Goal: Transaction & Acquisition: Book appointment/travel/reservation

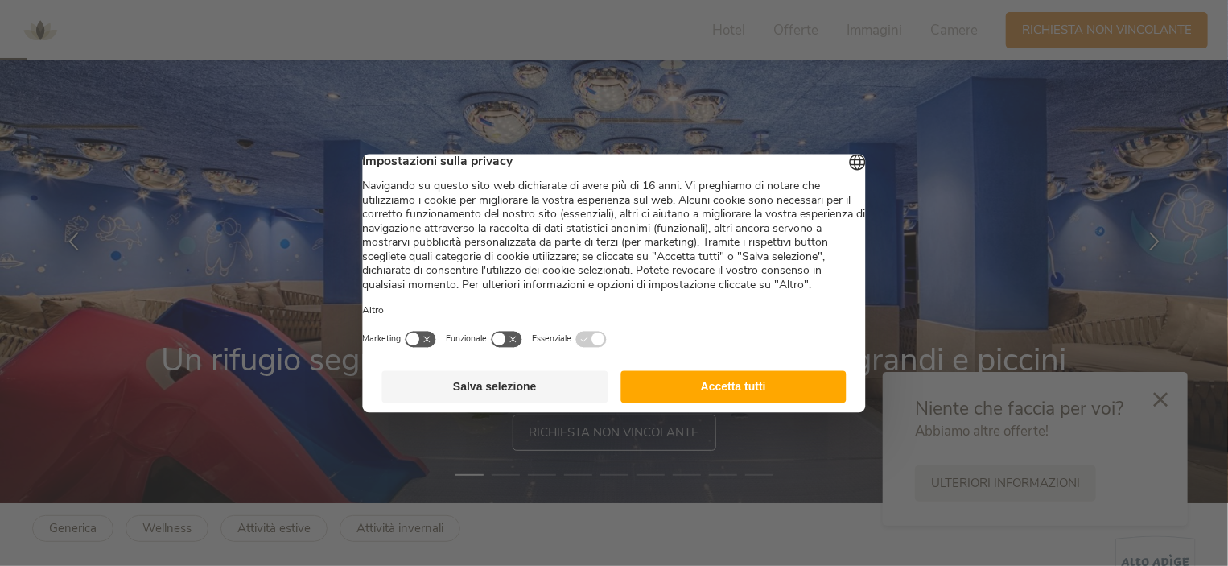
scroll to position [102, 0]
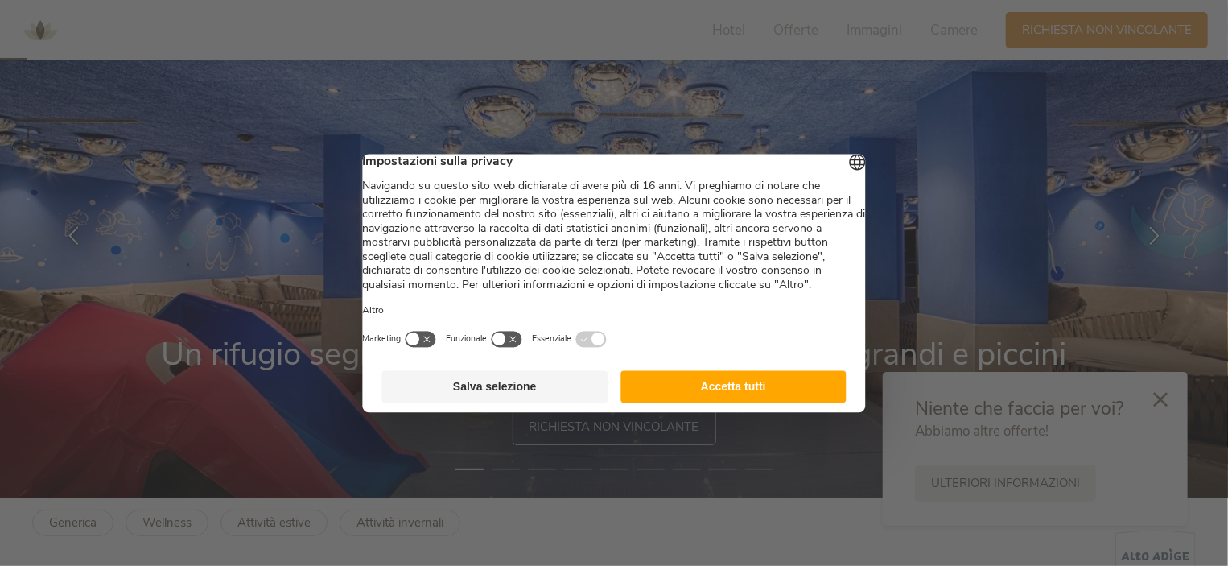
click at [720, 402] on button "Accetta tutti" at bounding box center [733, 386] width 226 height 32
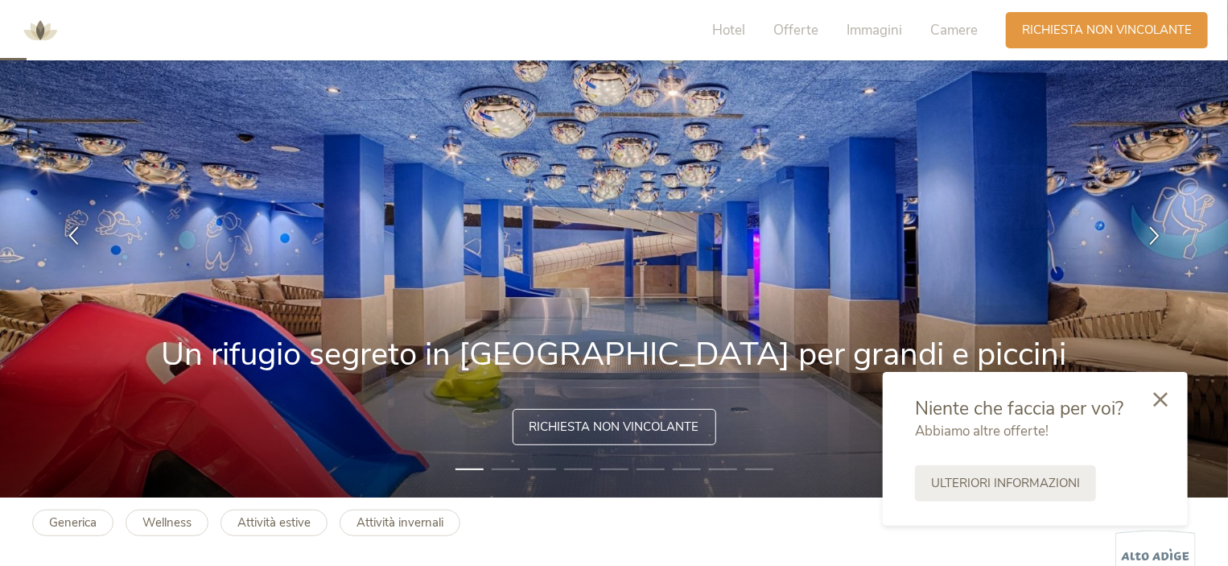
scroll to position [0, 0]
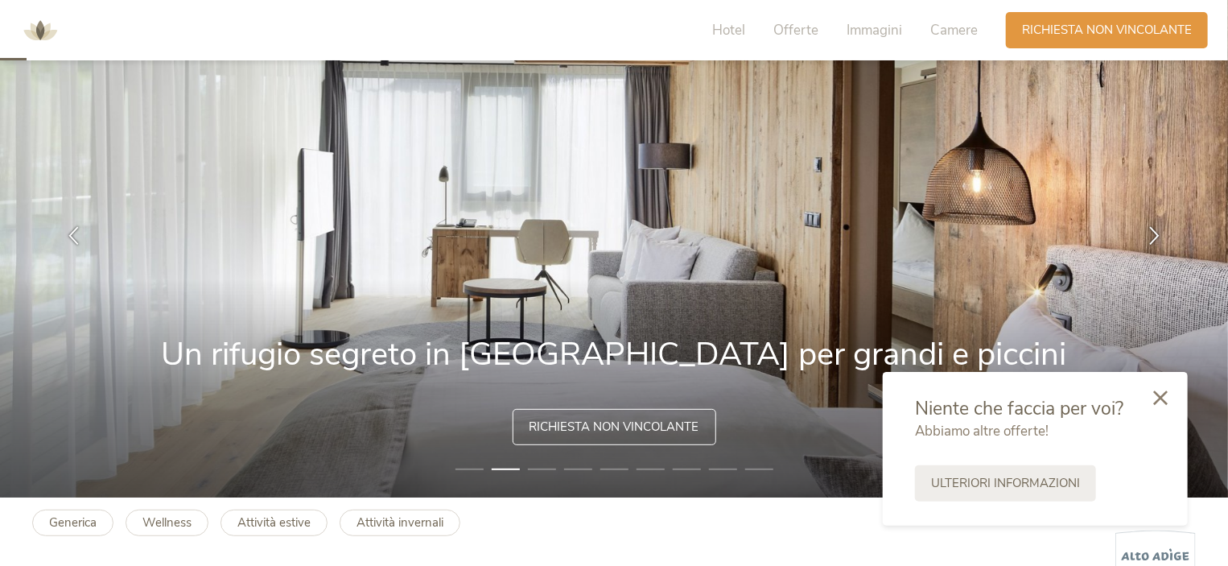
click at [1164, 400] on icon at bounding box center [1160, 397] width 14 height 14
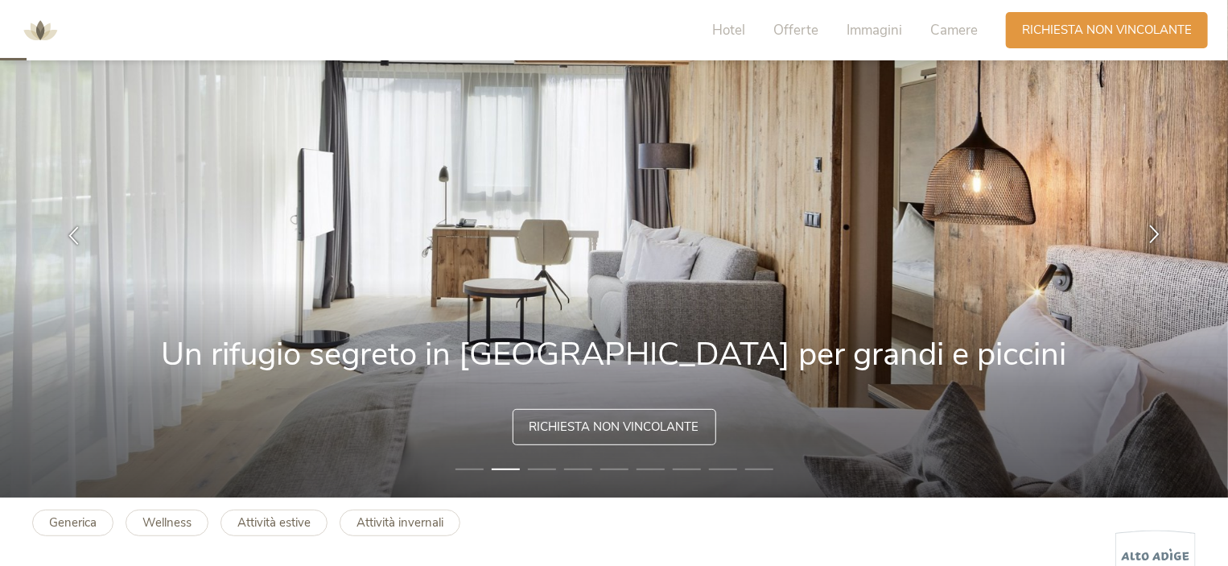
click at [1153, 226] on icon at bounding box center [1154, 234] width 19 height 19
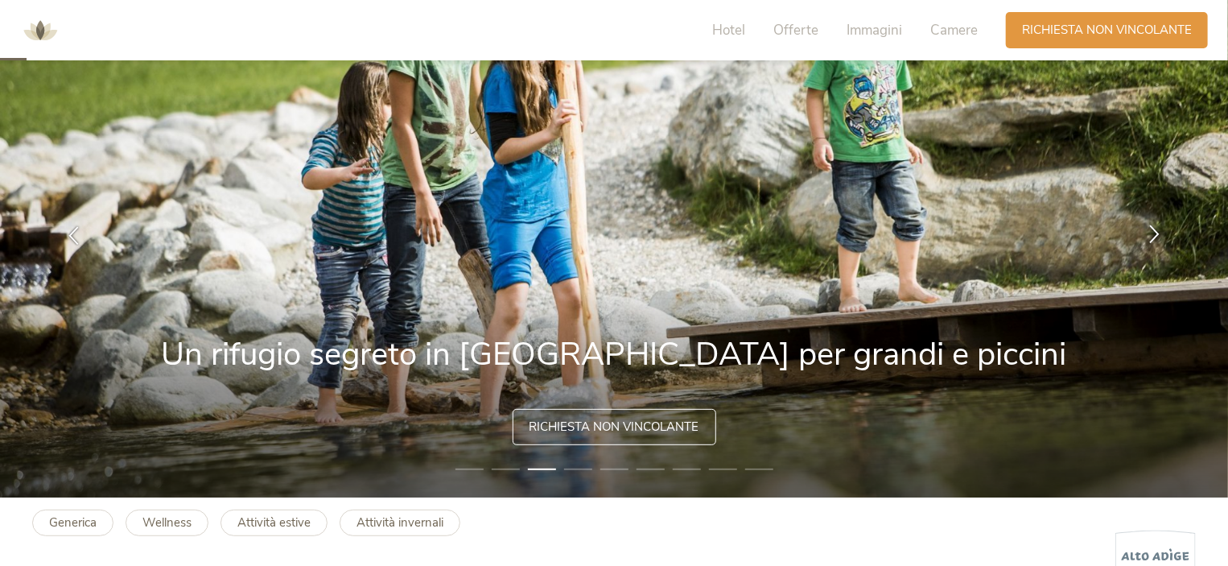
click at [1153, 226] on icon at bounding box center [1154, 234] width 19 height 19
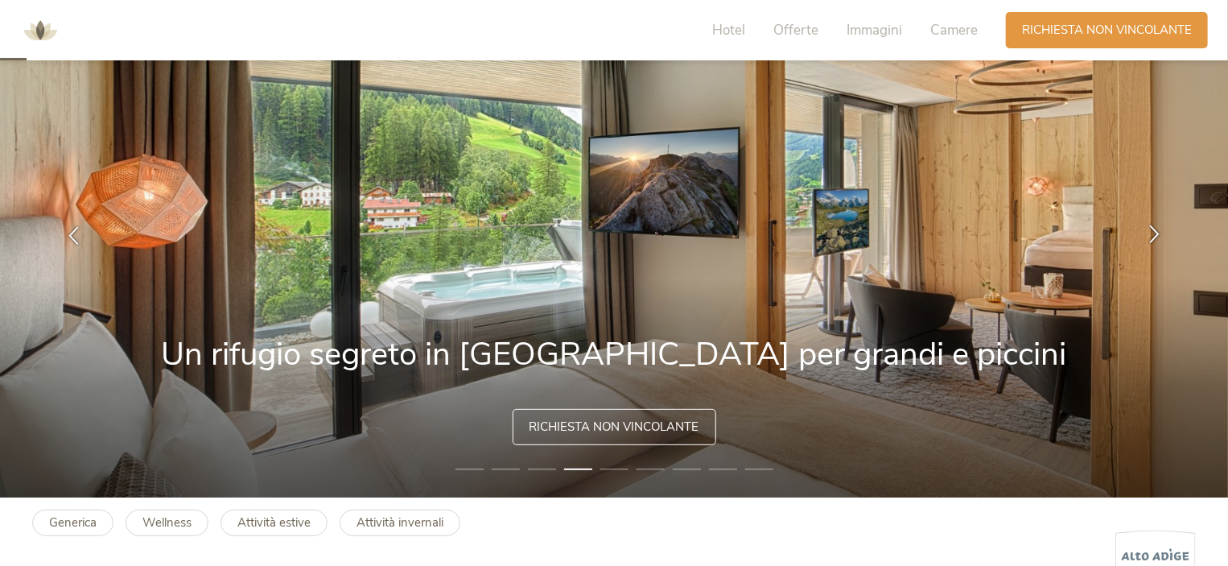
click at [1153, 226] on icon at bounding box center [1154, 234] width 19 height 19
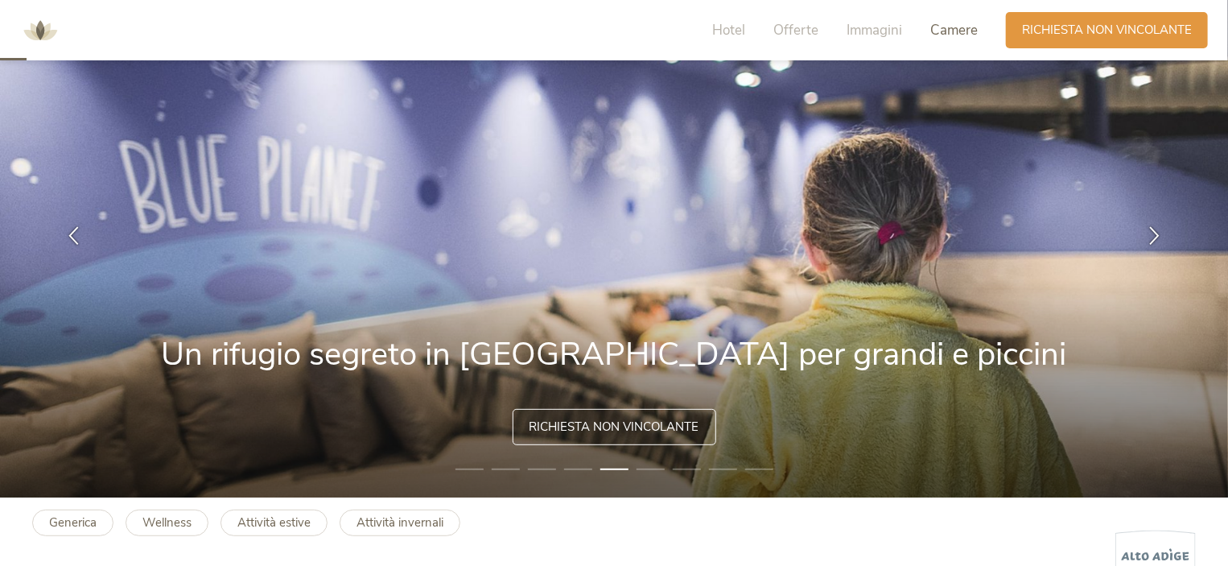
click at [952, 35] on span "Camere" at bounding box center [953, 30] width 47 height 19
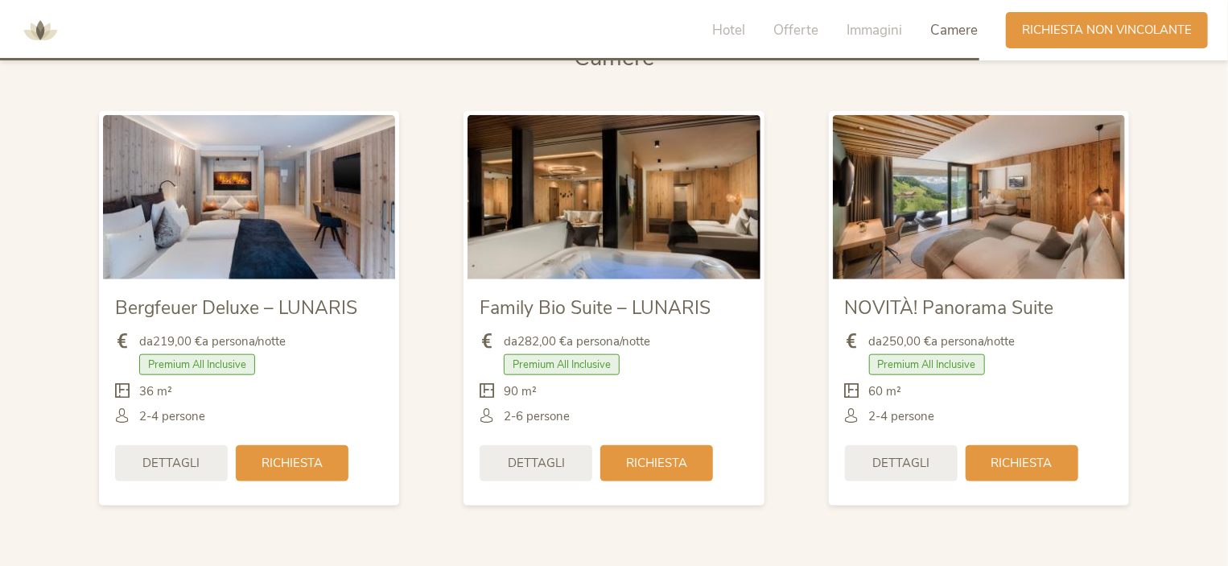
scroll to position [3784, 0]
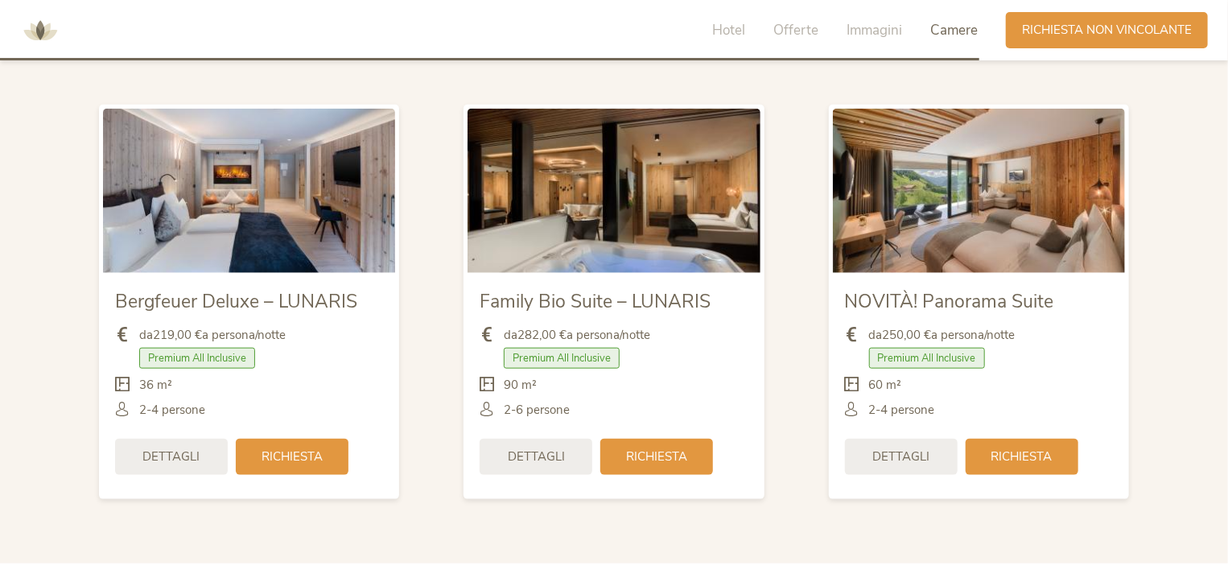
click at [300, 199] on img at bounding box center [249, 191] width 292 height 164
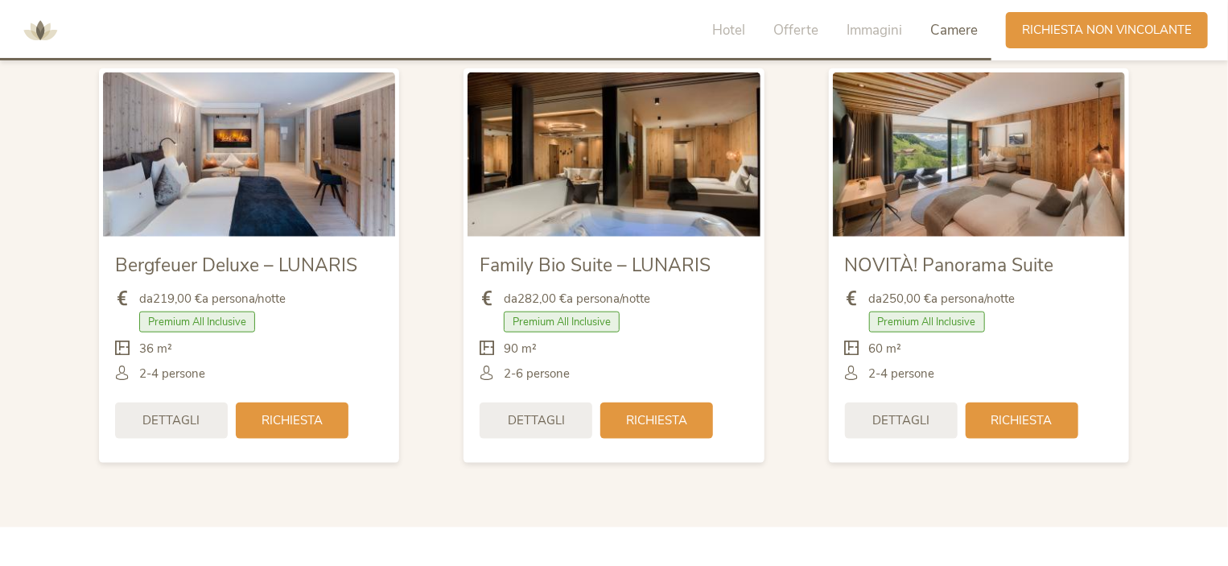
scroll to position [3832, 0]
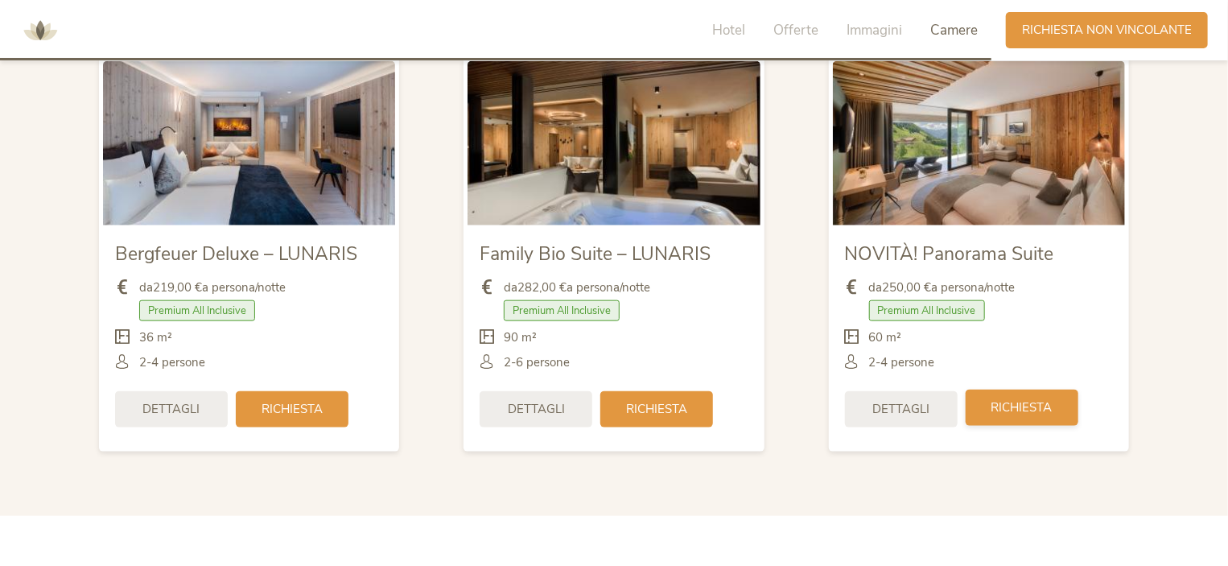
click at [1004, 411] on span "Richiesta" at bounding box center [1021, 407] width 61 height 17
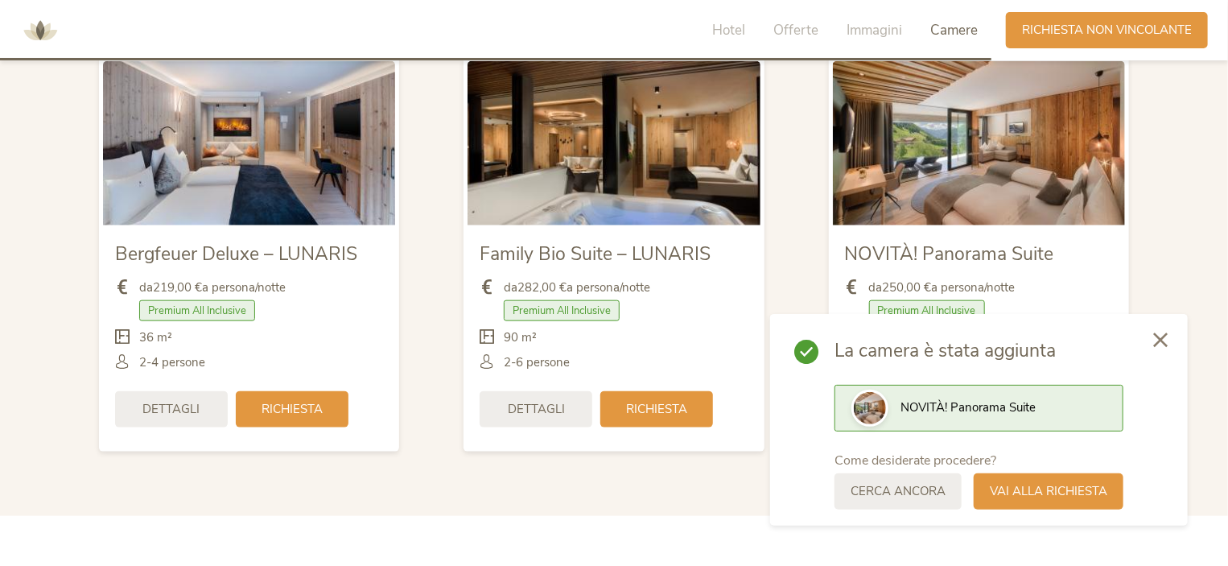
click at [1162, 344] on icon at bounding box center [1160, 339] width 14 height 14
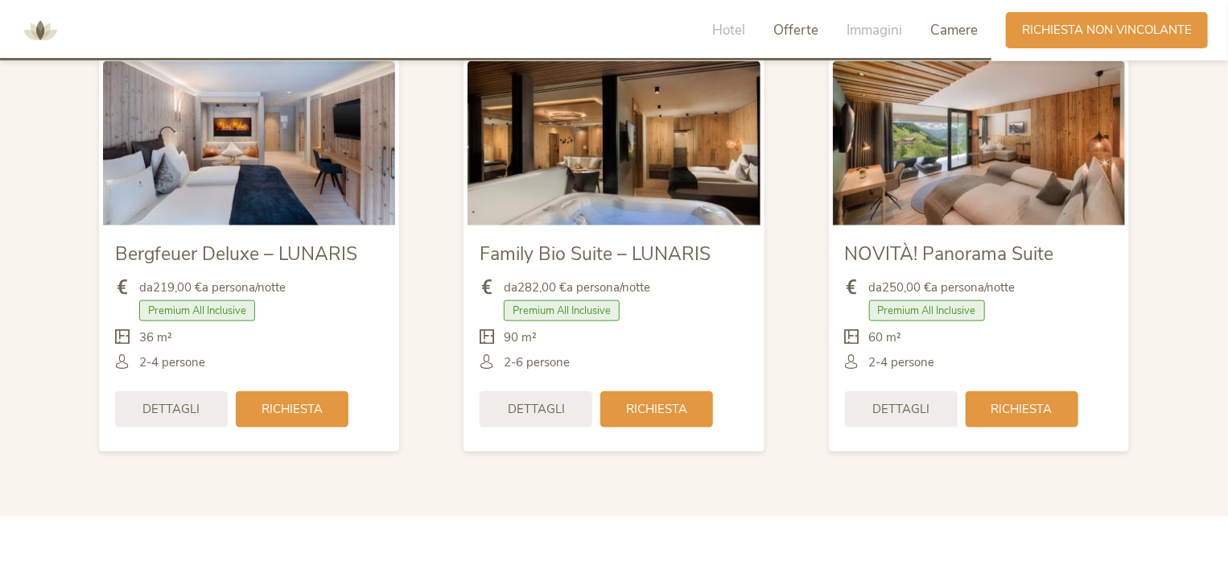
click at [779, 25] on span "Offerte" at bounding box center [795, 30] width 45 height 19
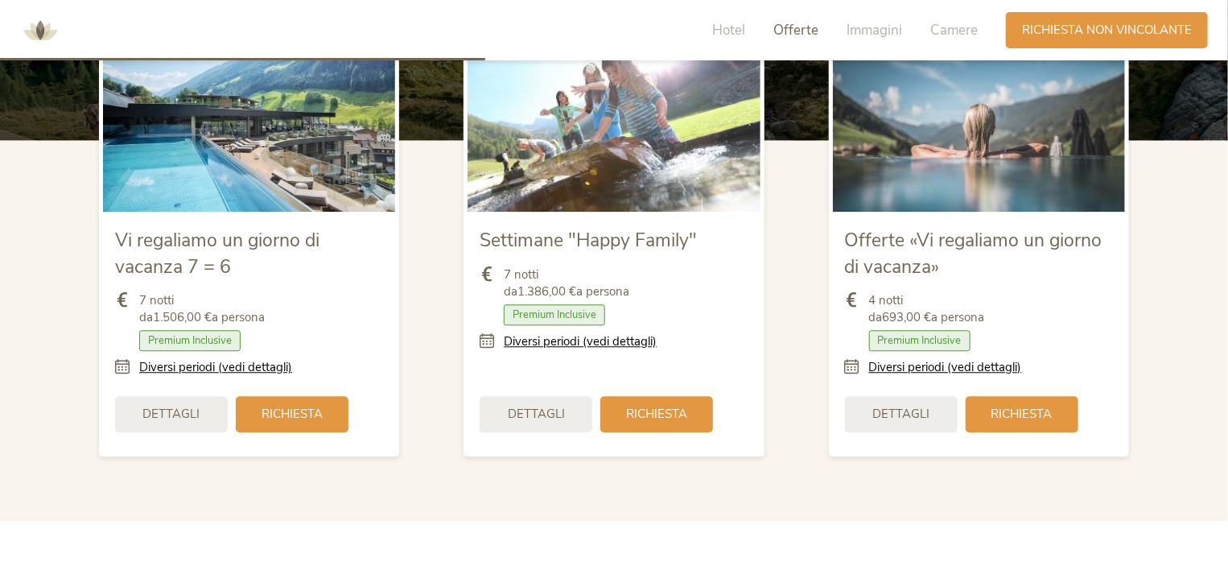
scroll to position [1880, 0]
